Goal: Browse casually: Explore the website without a specific task or goal

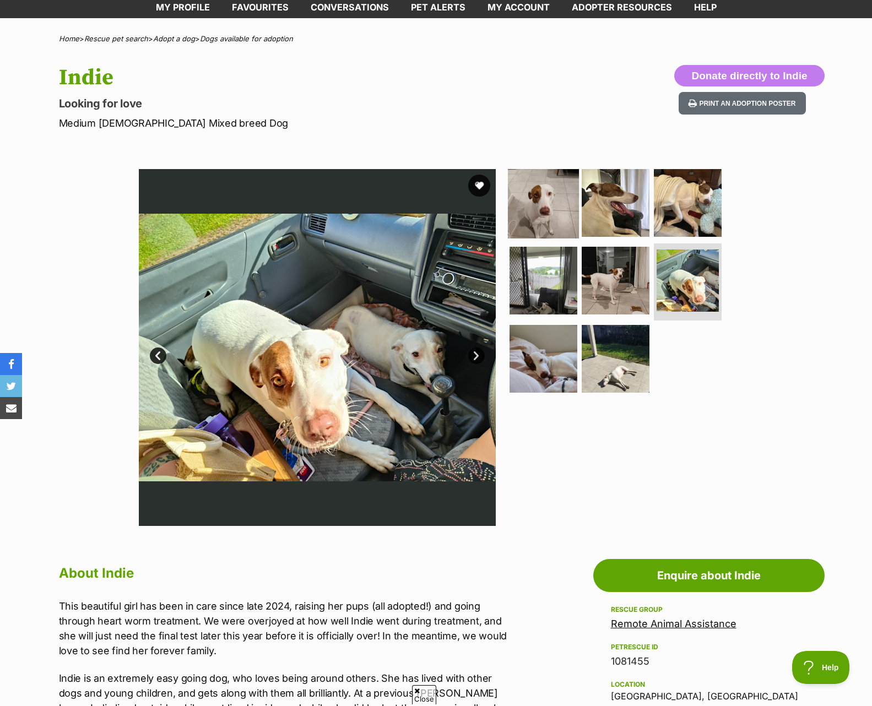
click at [538, 192] on img at bounding box center [543, 202] width 71 height 71
